Goal: Information Seeking & Learning: Learn about a topic

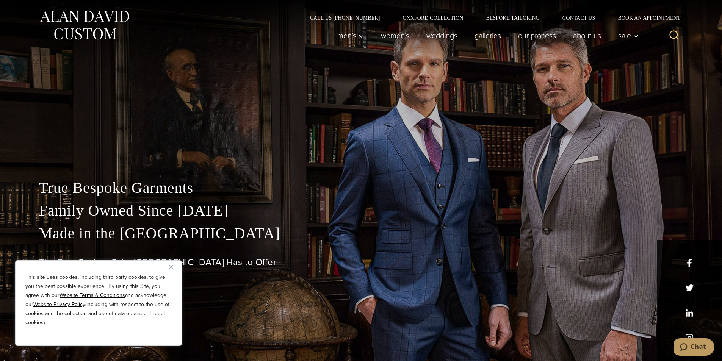
click at [384, 36] on link "Women’s" at bounding box center [394, 35] width 45 height 15
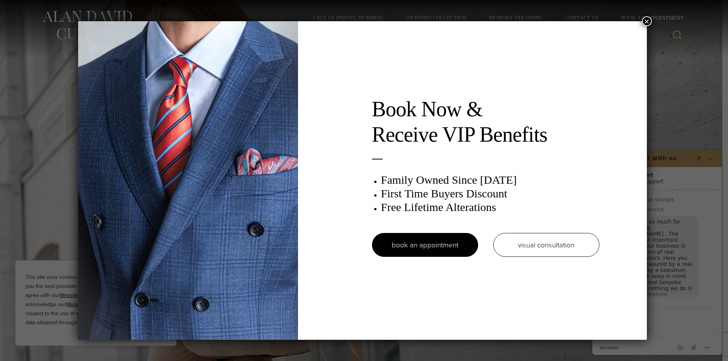
click at [650, 22] on button "×" at bounding box center [647, 21] width 10 height 10
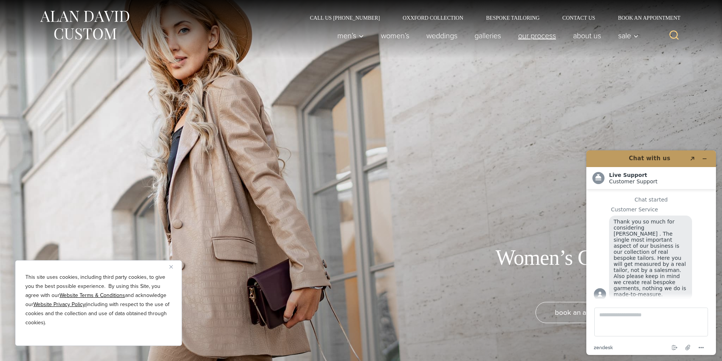
click at [547, 35] on link "Our Process" at bounding box center [536, 35] width 55 height 15
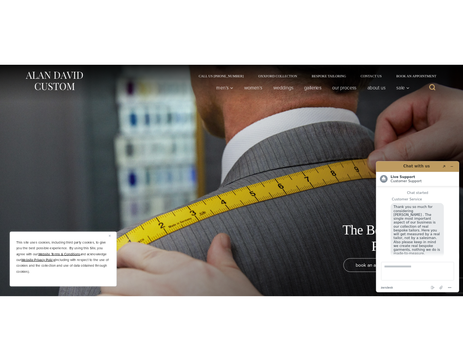
scroll to position [9, 0]
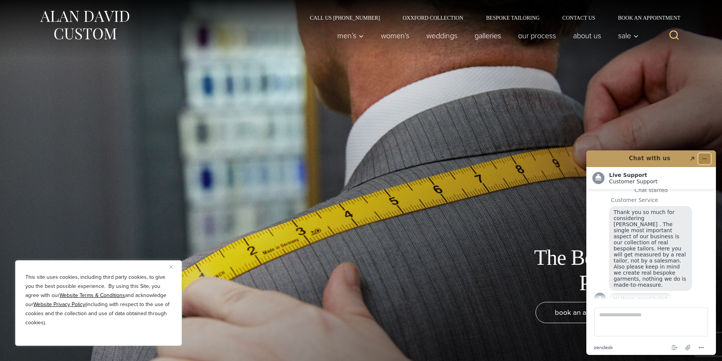
click at [705, 160] on icon "Minimize widget" at bounding box center [704, 158] width 5 height 5
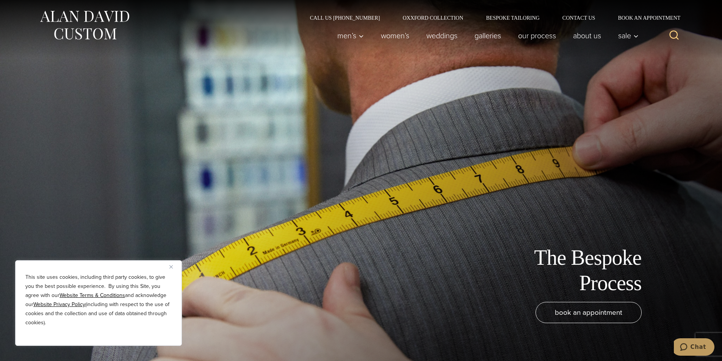
click at [171, 266] on img "Close" at bounding box center [170, 266] width 3 height 3
